Goal: Information Seeking & Learning: Learn about a topic

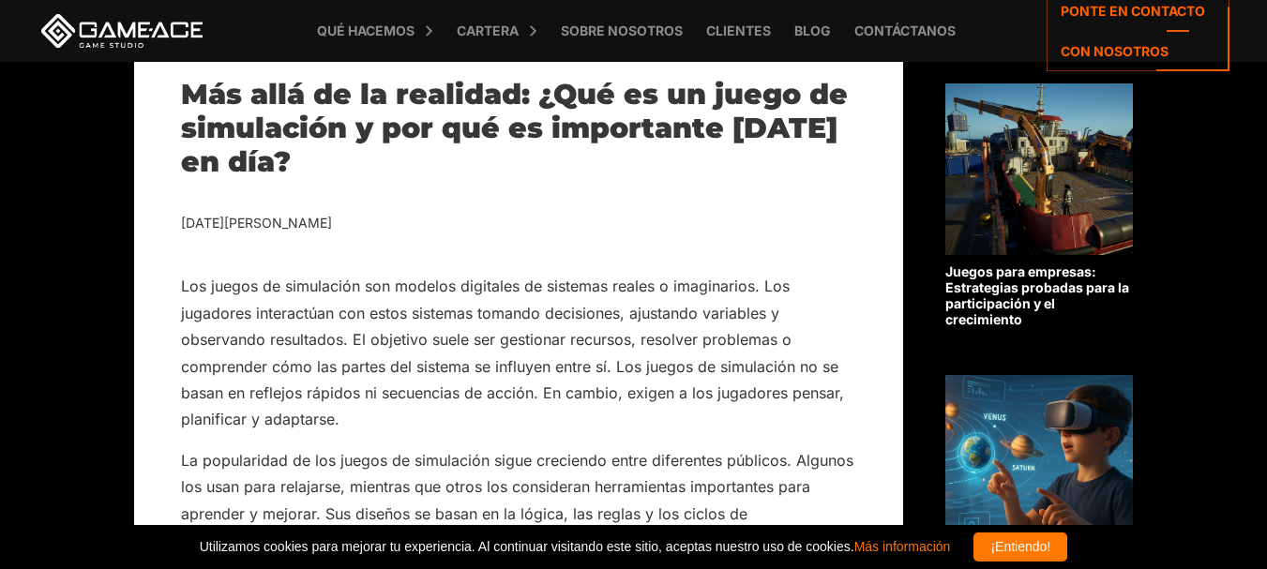
scroll to position [469, 0]
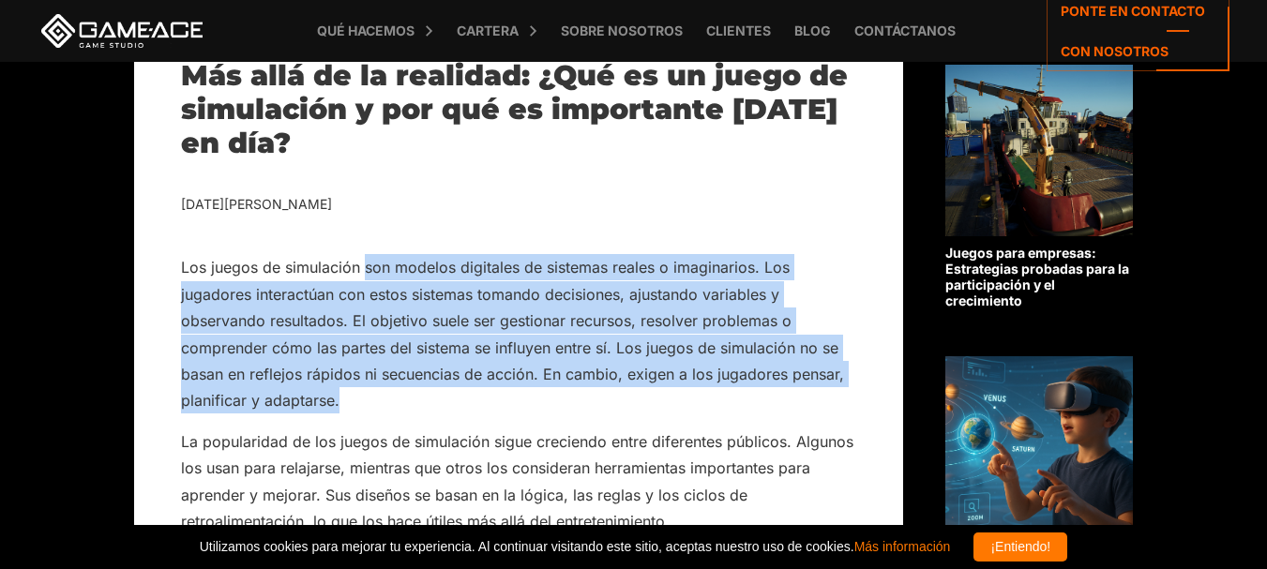
drag, startPoint x: 367, startPoint y: 263, endPoint x: 378, endPoint y: 402, distance: 140.2
click at [378, 402] on p "Los juegos de simulación son modelos digitales de sistemas reales o imaginarios…" at bounding box center [518, 334] width 675 height 160
drag, startPoint x: 420, startPoint y: 339, endPoint x: 446, endPoint y: 348, distance: 27.0
click at [446, 348] on font "Los juegos de simulación son modelos digitales de sistemas reales o imaginarios…" at bounding box center [512, 334] width 663 height 152
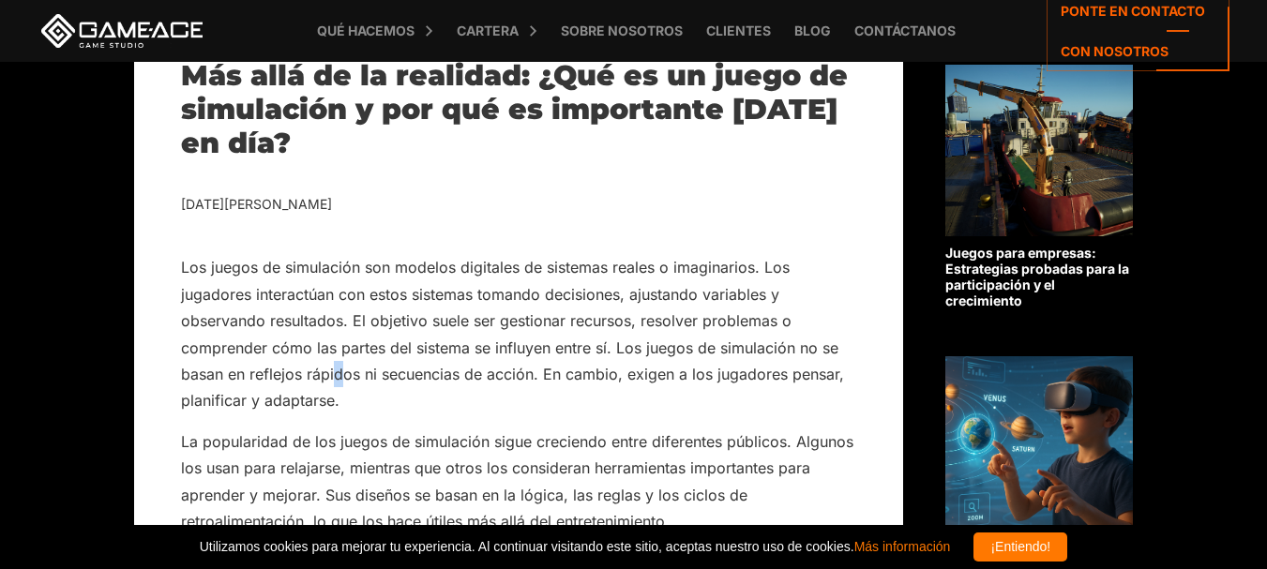
drag, startPoint x: 446, startPoint y: 348, endPoint x: 339, endPoint y: 383, distance: 112.4
click at [339, 383] on font "Los juegos de simulación son modelos digitales de sistemas reales o imaginarios…" at bounding box center [512, 334] width 663 height 152
click at [347, 396] on p "Los juegos de simulación son modelos digitales de sistemas reales o imaginarios…" at bounding box center [518, 334] width 675 height 160
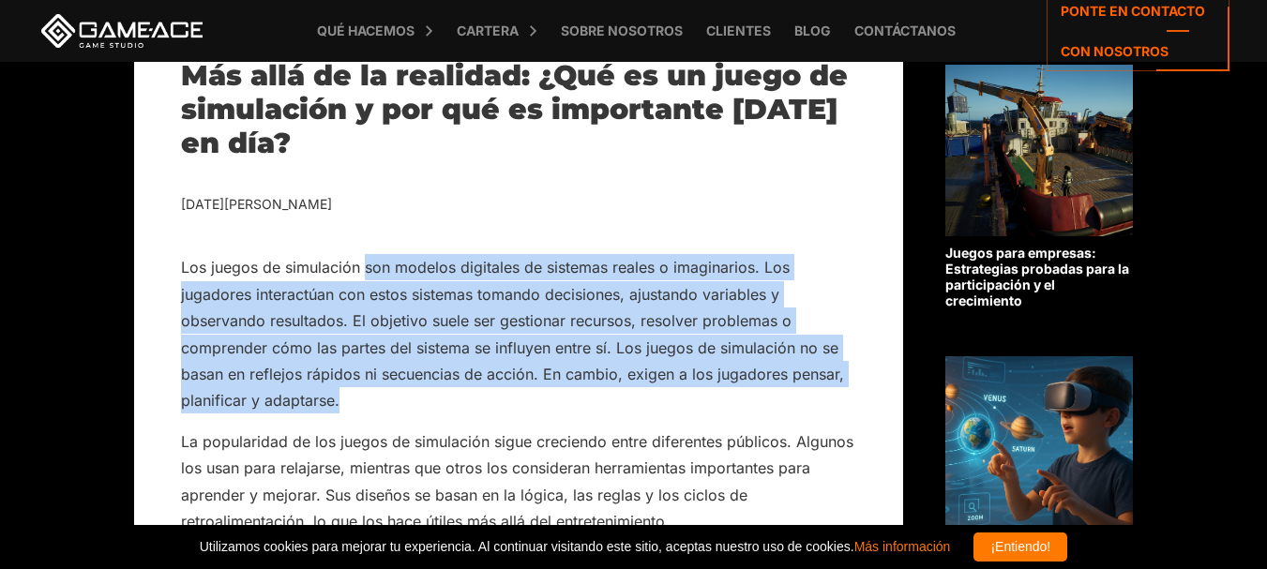
drag, startPoint x: 348, startPoint y: 387, endPoint x: 368, endPoint y: 266, distance: 122.6
click at [368, 266] on p "Los juegos de simulación son modelos digitales de sistemas reales o imaginarios…" at bounding box center [518, 334] width 675 height 160
copy font "son modelos digitales de sistemas reales o imaginarios. Los jugadores interactú…"
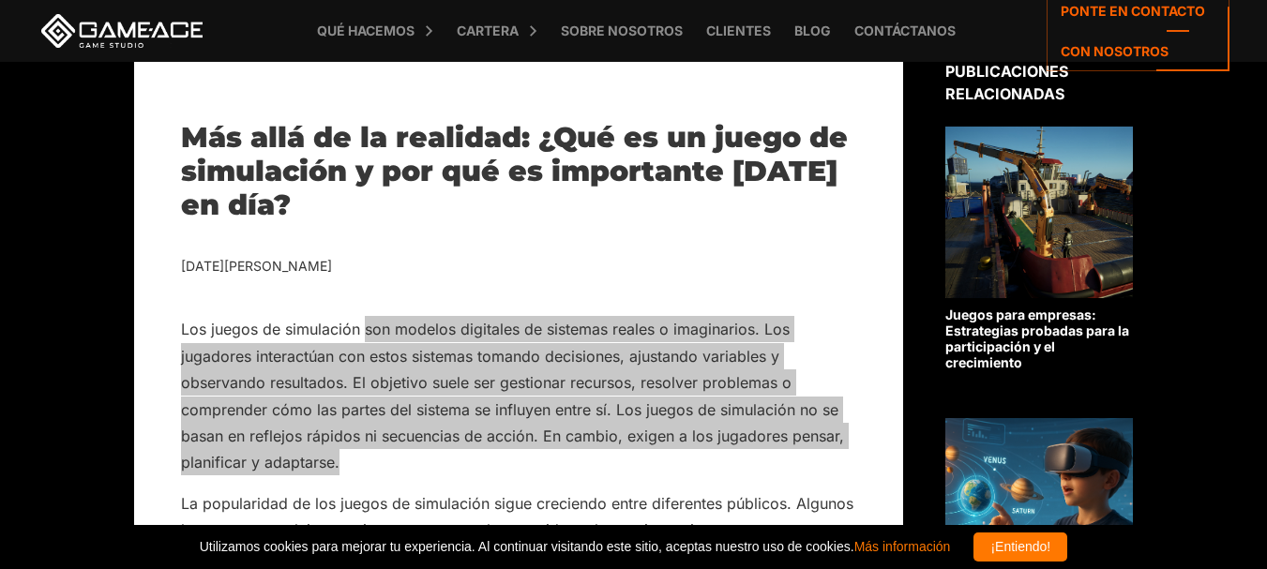
scroll to position [375, 0]
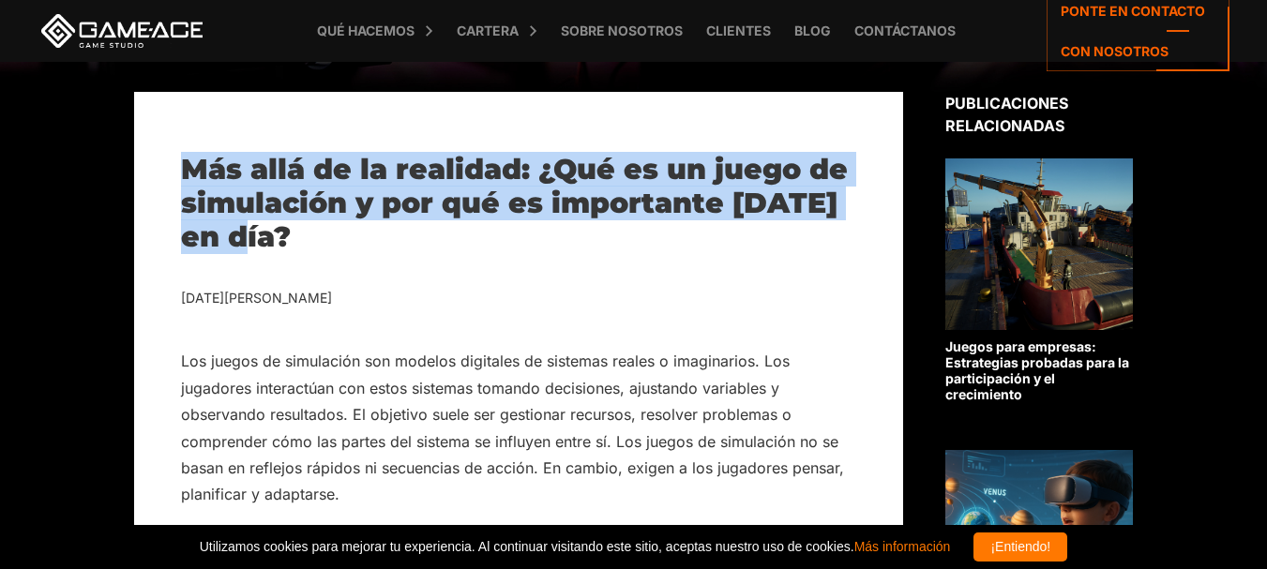
drag, startPoint x: 241, startPoint y: 226, endPoint x: 160, endPoint y: 143, distance: 116.1
copy font "Más allá de la realidad: ¿Qué es un juego de simulación y por qué es importante…"
